Goal: Information Seeking & Learning: Learn about a topic

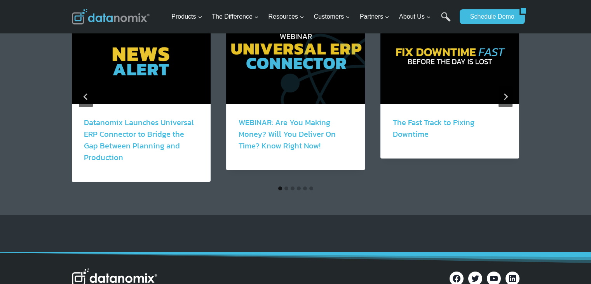
scroll to position [1438, 0]
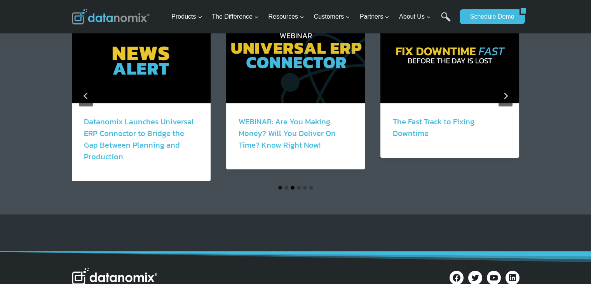
click at [292, 186] on button "Go to slide 3" at bounding box center [293, 188] width 4 height 4
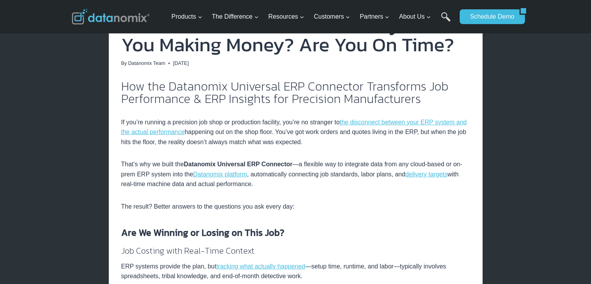
scroll to position [0, 0]
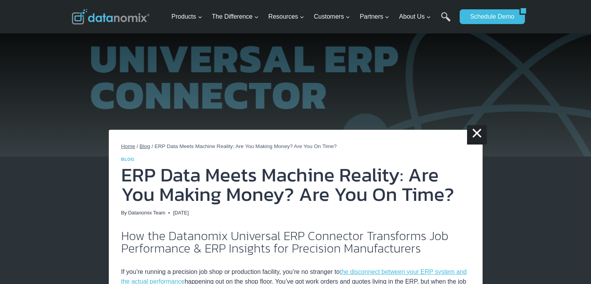
click at [146, 146] on span "Blog" at bounding box center [144, 146] width 10 height 6
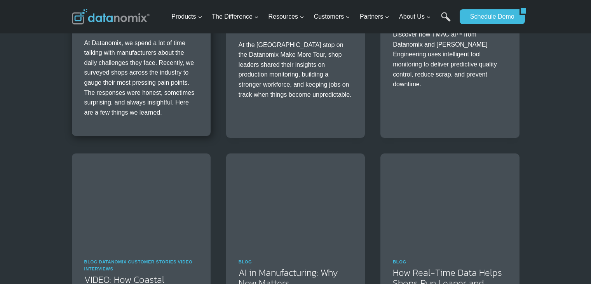
scroll to position [738, 0]
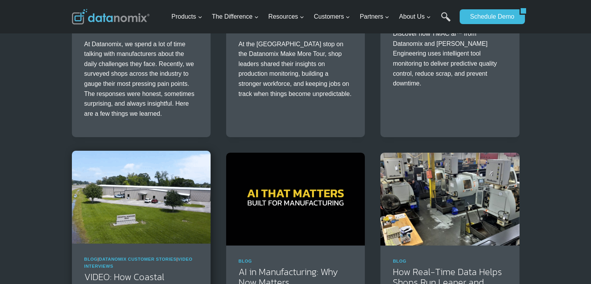
click at [173, 210] on img at bounding box center [141, 197] width 139 height 92
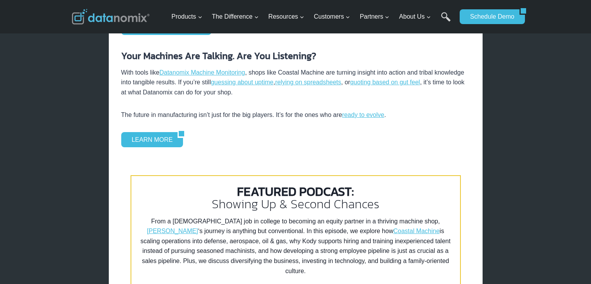
scroll to position [1438, 0]
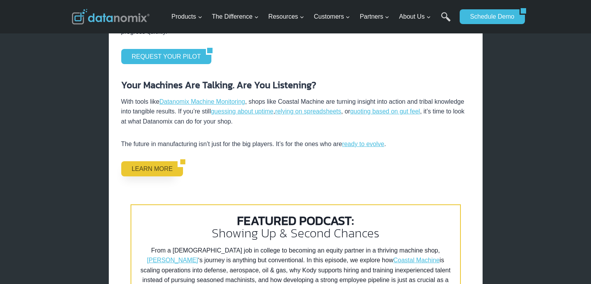
click at [134, 167] on link "LEARN MORE" at bounding box center [149, 168] width 57 height 15
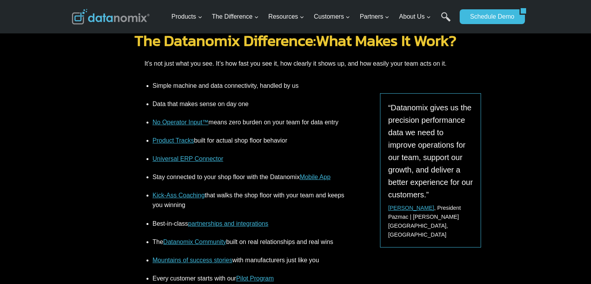
scroll to position [1360, 0]
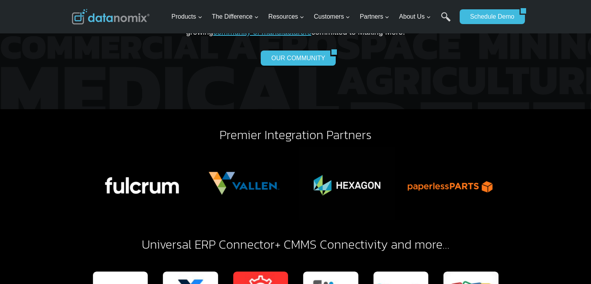
scroll to position [1904, 0]
